Goal: Task Accomplishment & Management: Manage account settings

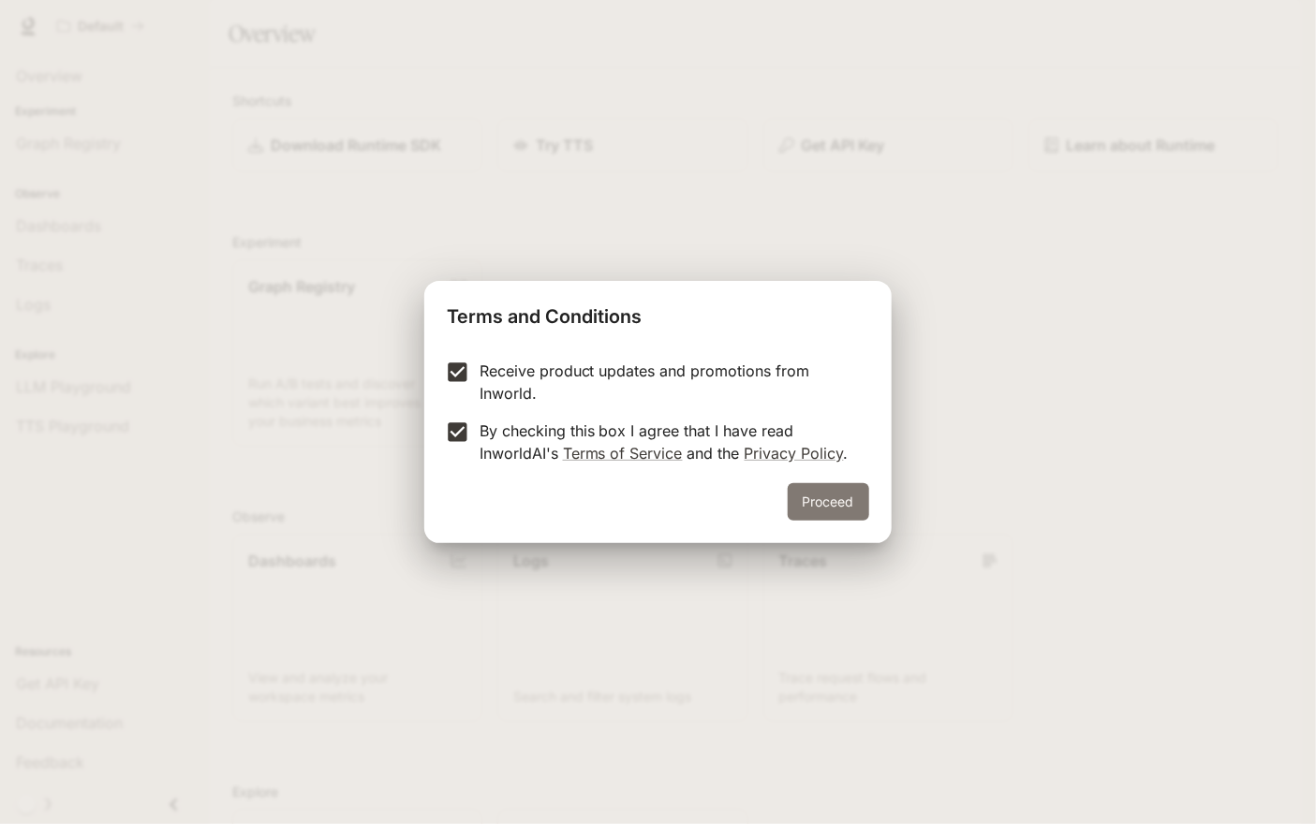
click at [842, 510] on button "Proceed" at bounding box center [829, 501] width 82 height 37
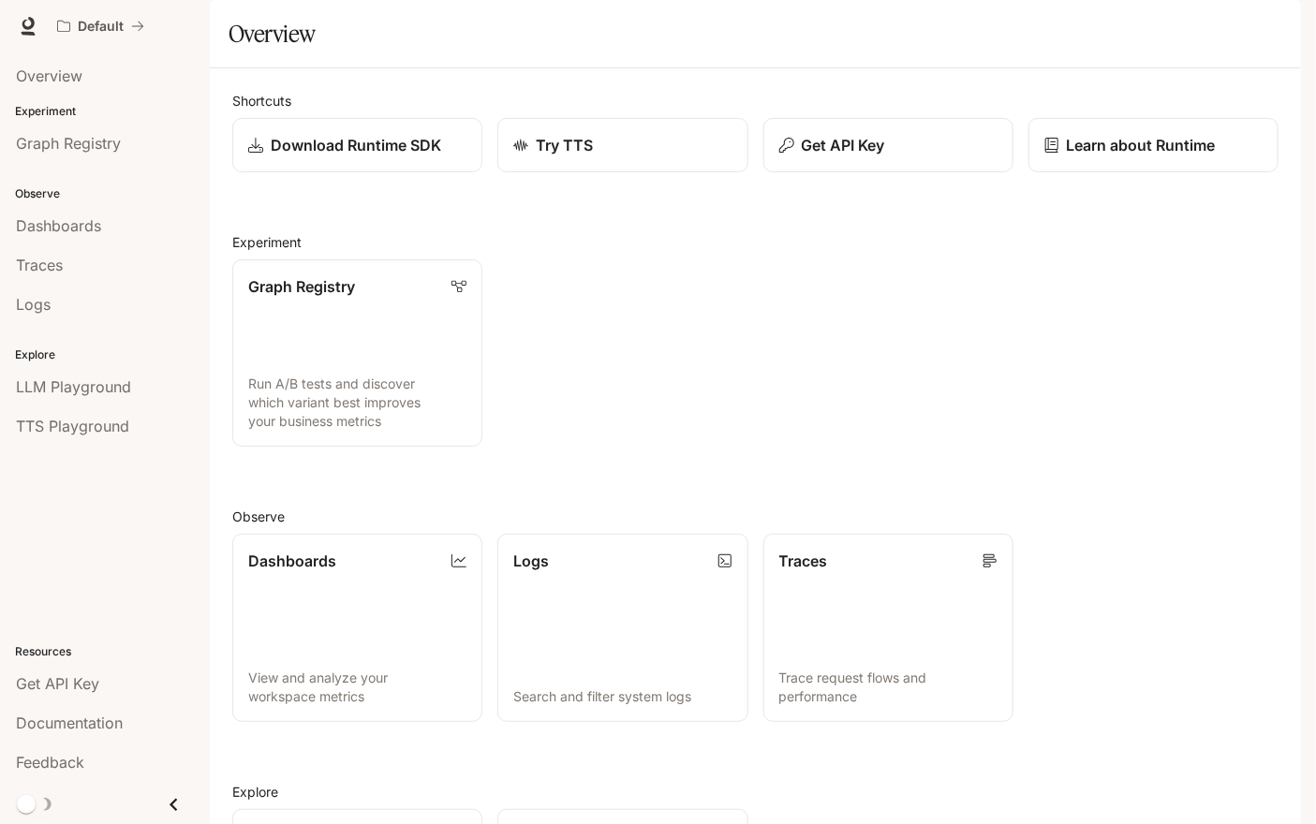
click at [1278, 33] on icon "button" at bounding box center [1275, 26] width 15 height 15
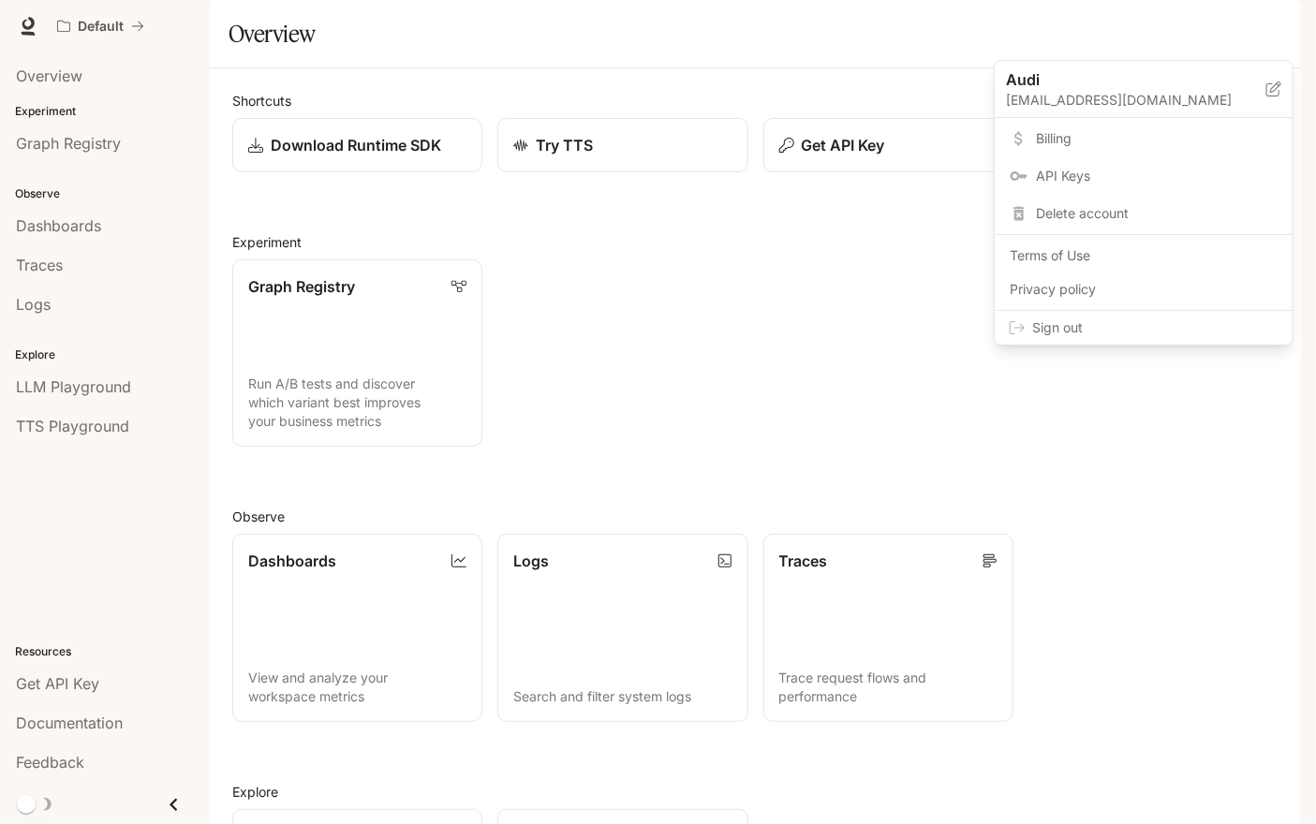
click at [1083, 173] on span "API Keys" at bounding box center [1157, 176] width 242 height 19
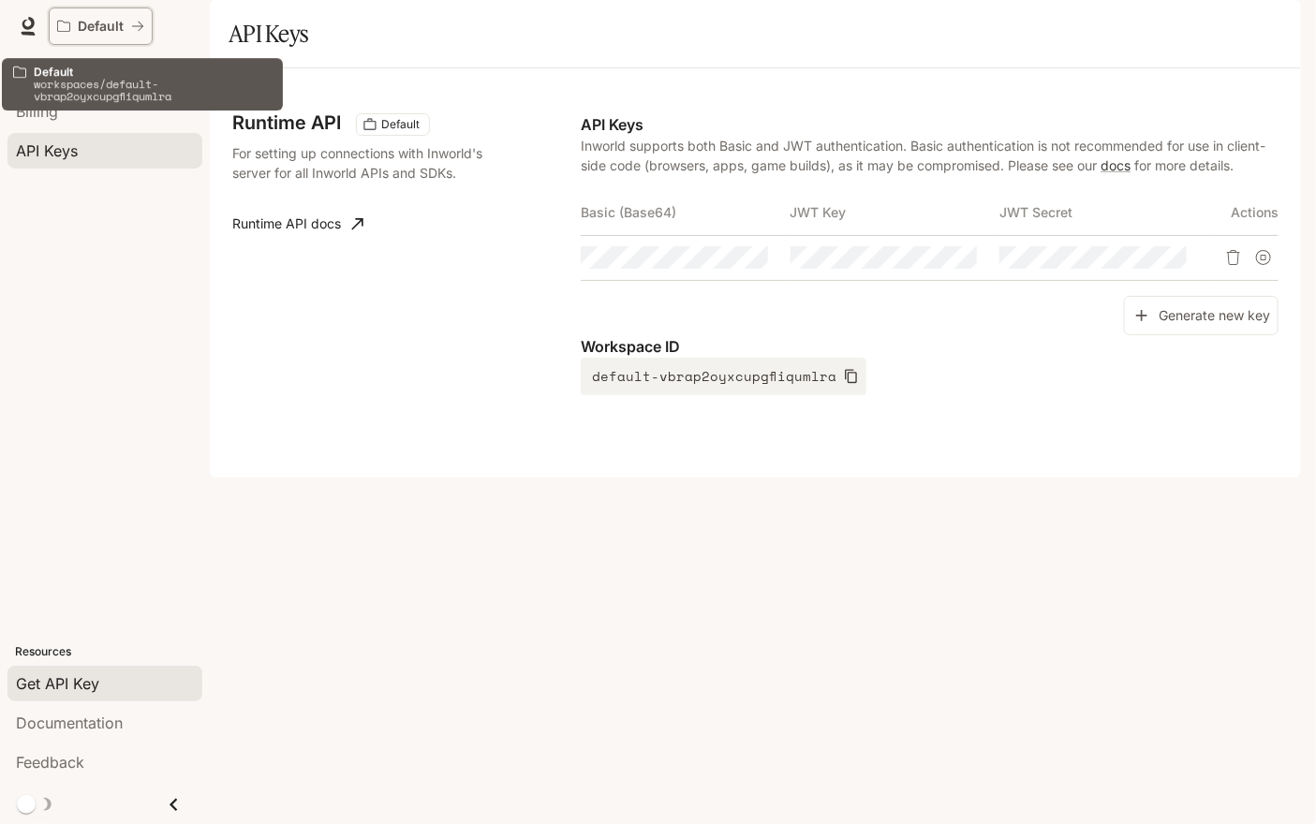
click at [135, 23] on icon "All workspaces" at bounding box center [137, 26] width 13 height 13
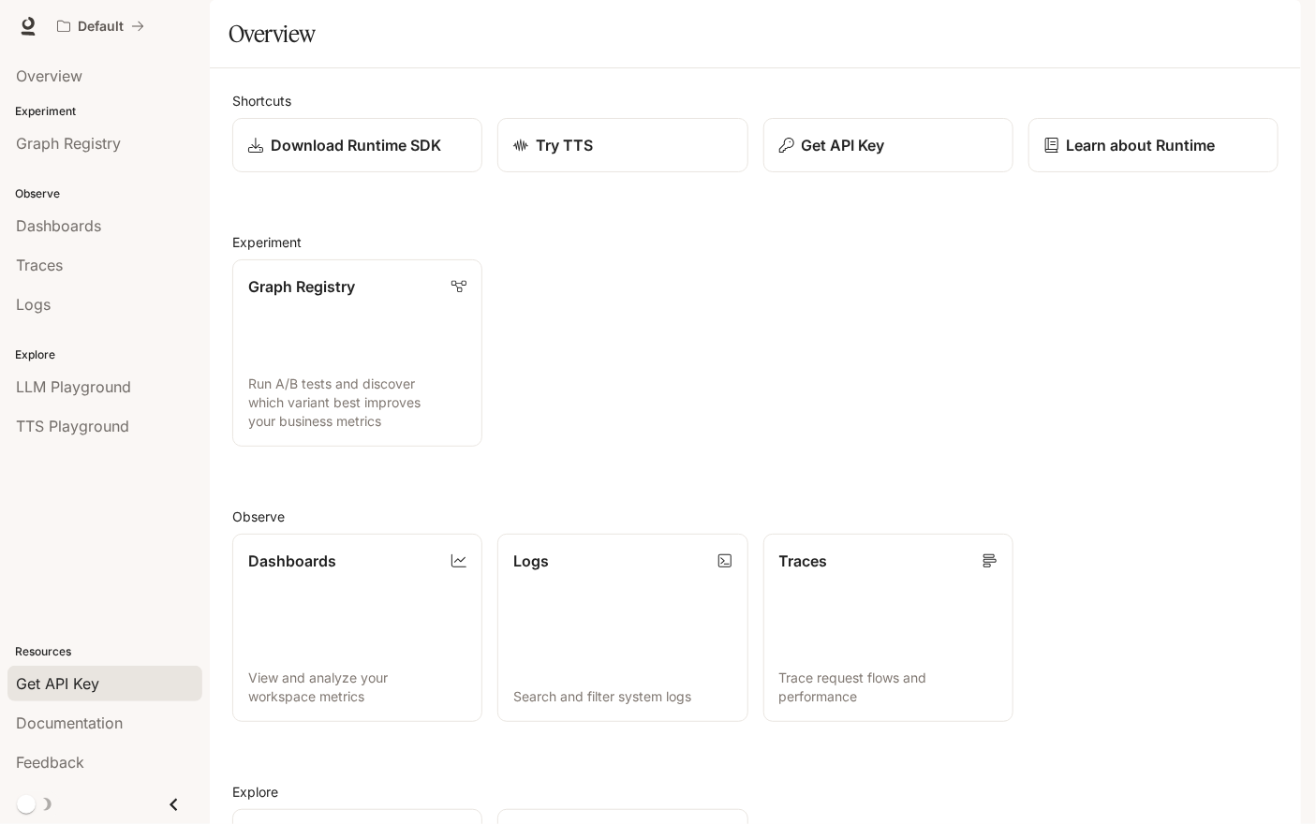
click at [80, 675] on span "Get API Key" at bounding box center [57, 684] width 83 height 22
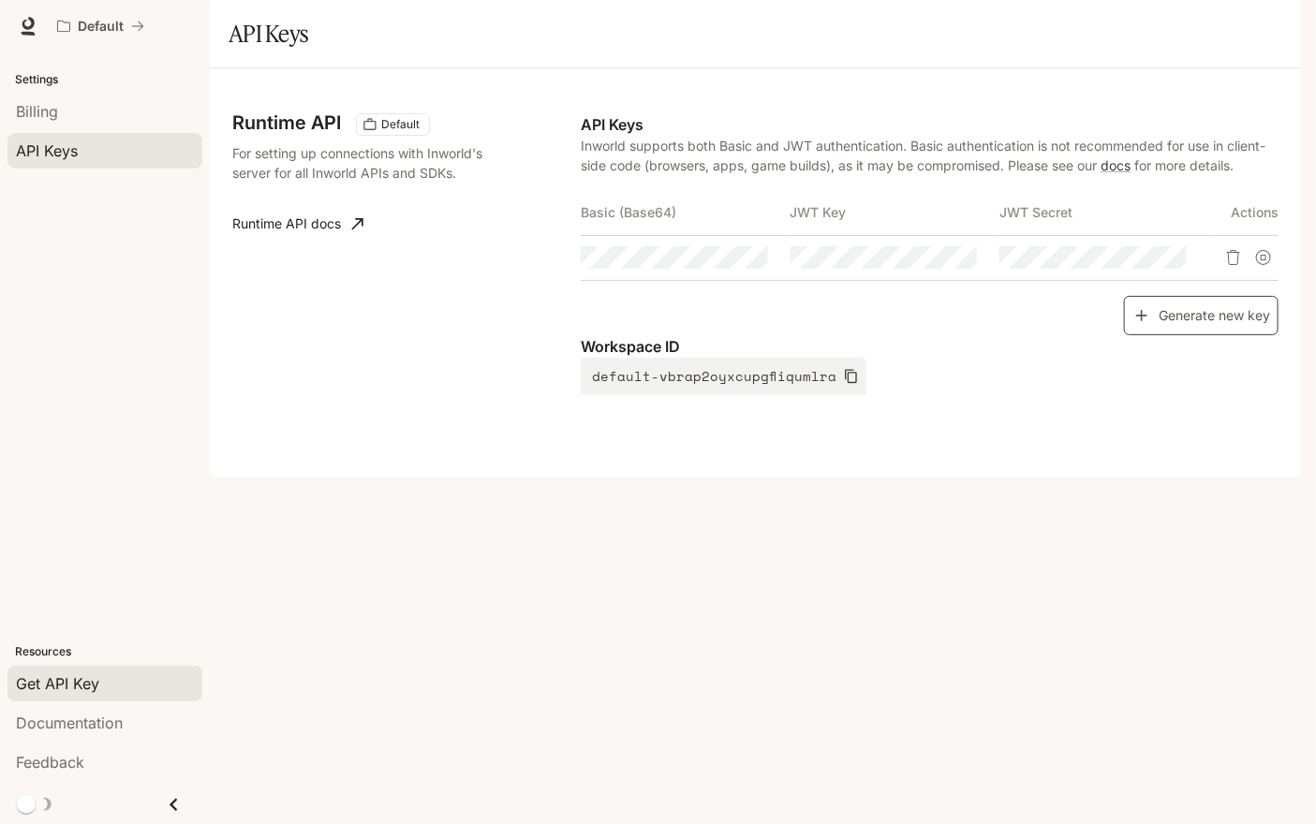
click at [1163, 336] on button "Generate new key" at bounding box center [1201, 316] width 155 height 40
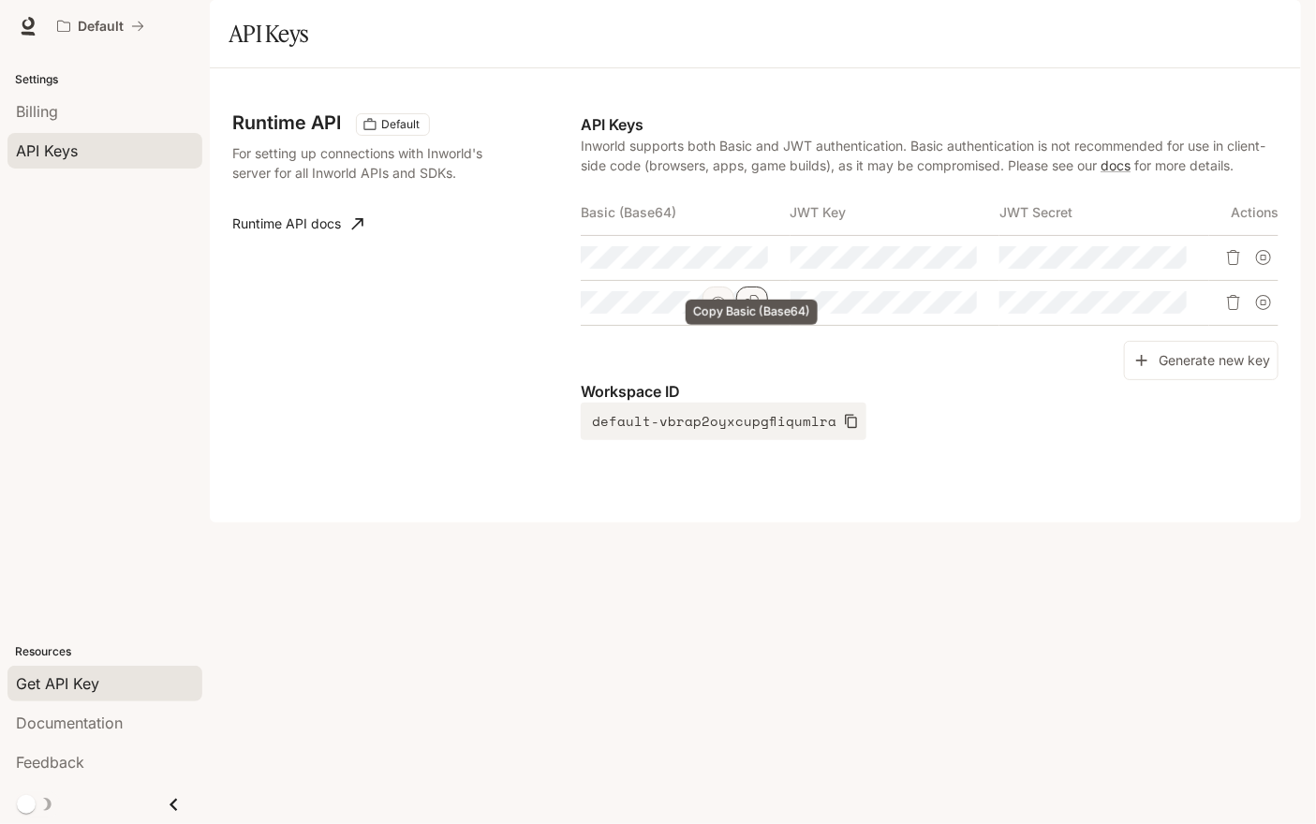
click at [756, 310] on icon "Copy Basic (Base64)" at bounding box center [752, 302] width 15 height 15
